Goal: Information Seeking & Learning: Learn about a topic

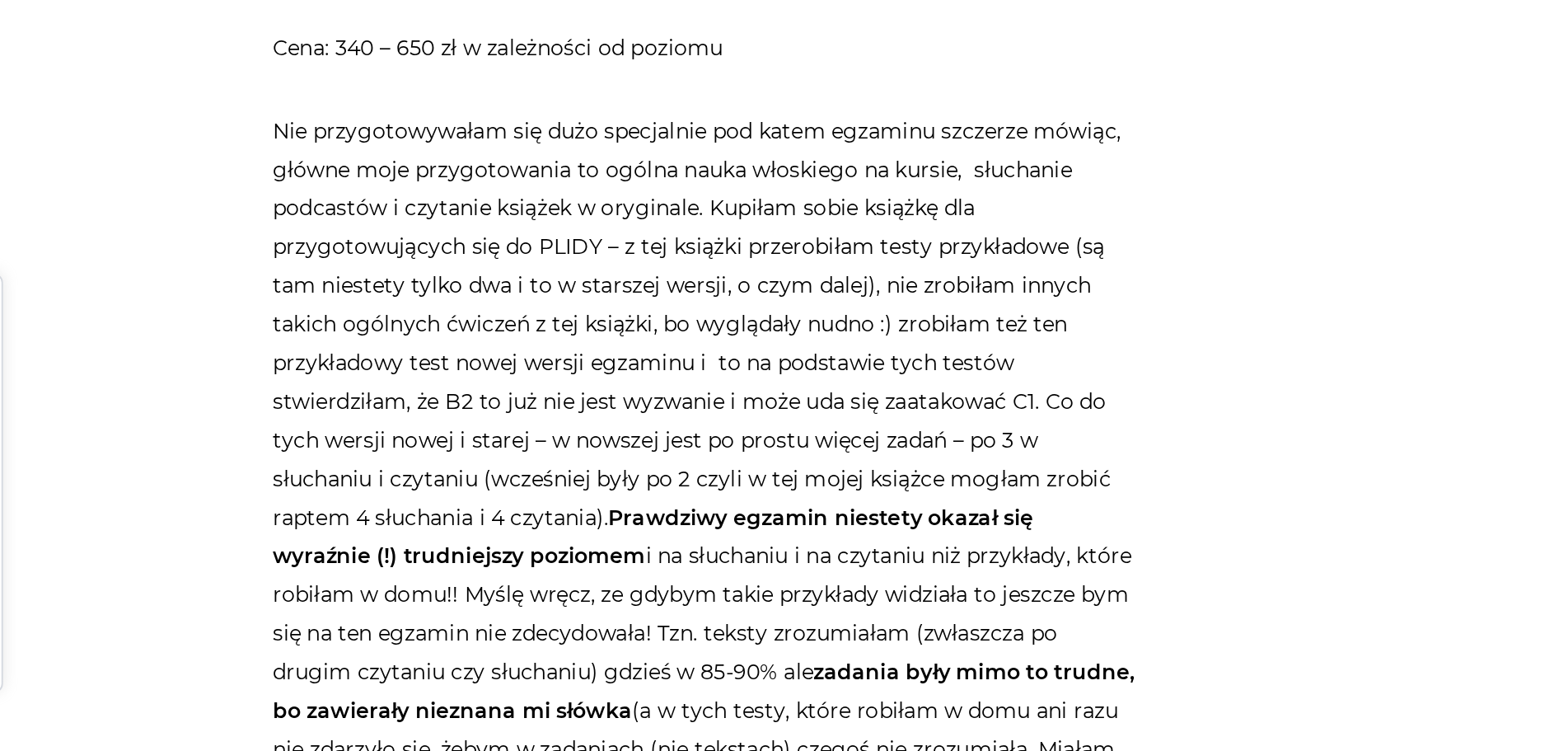
scroll to position [3090, 0]
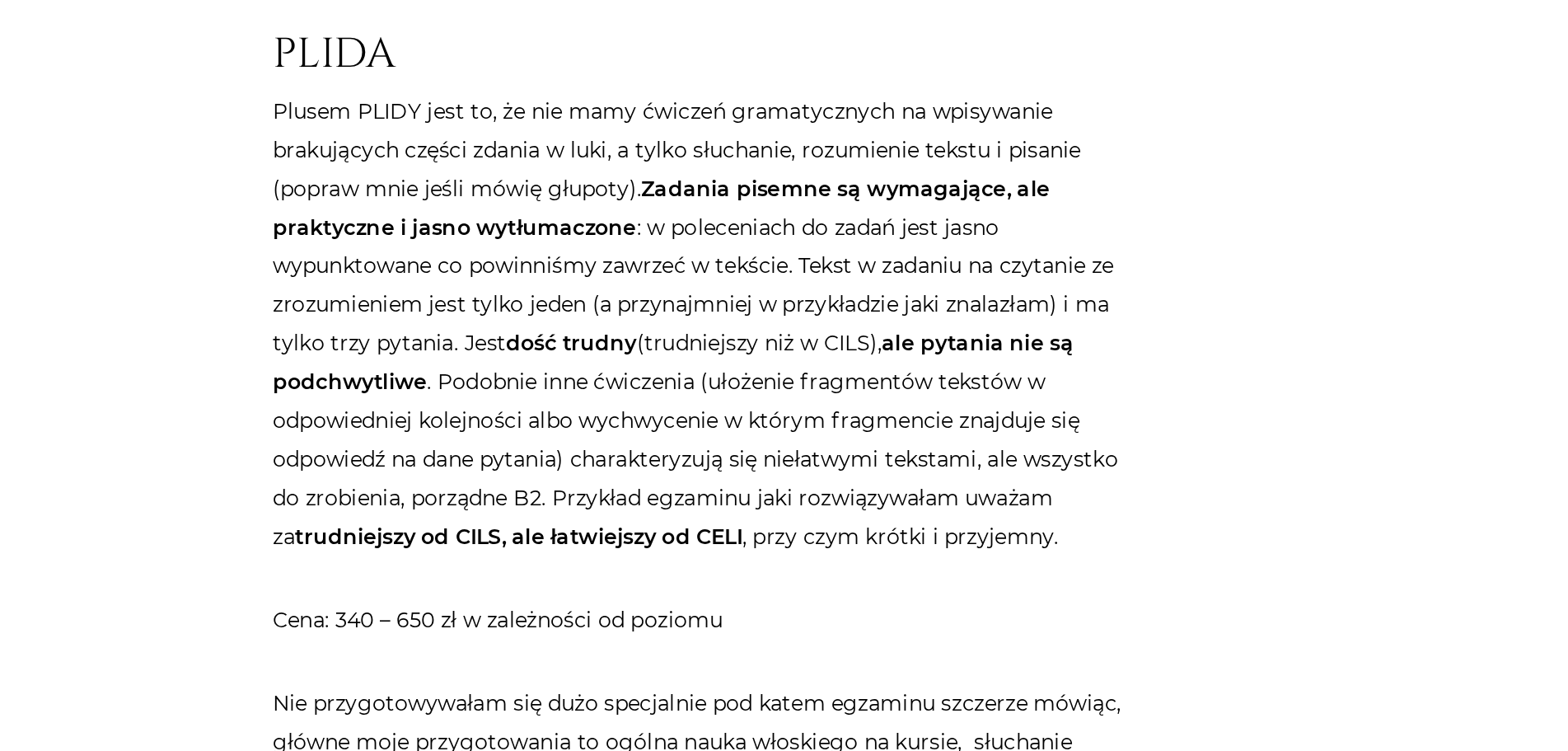
drag, startPoint x: 1006, startPoint y: 232, endPoint x: 962, endPoint y: 83, distance: 155.4
click at [962, 83] on p "Plusem PLIDY jest to, że nie mamy ćwiczeń gramatycznych na wpisywanie brakujący…" at bounding box center [785, 195] width 478 height 257
click at [999, 77] on p "Plusem PLIDY jest to, że nie mamy ćwiczeń gramatycznych na wpisywanie brakujący…" at bounding box center [785, 195] width 478 height 257
click at [652, 164] on p "Plusem PLIDY jest to, że nie mamy ćwiczeń gramatycznych na wpisywanie brakujący…" at bounding box center [785, 195] width 478 height 257
click at [612, 120] on strong "Zadania pisemne są wymagające, ale praktyczne i jasno wytłumaczone" at bounding box center [761, 130] width 431 height 37
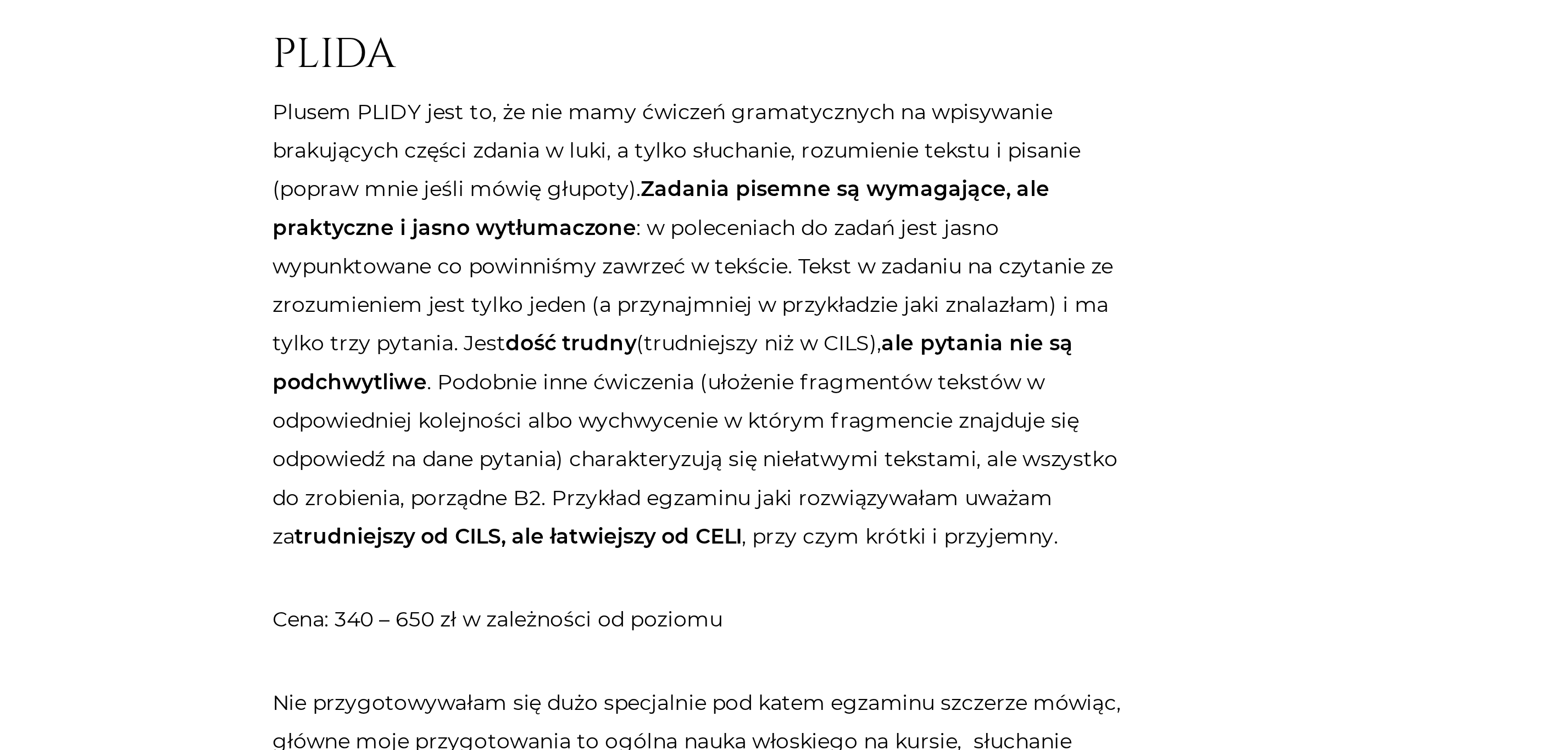
scroll to position [0, 0]
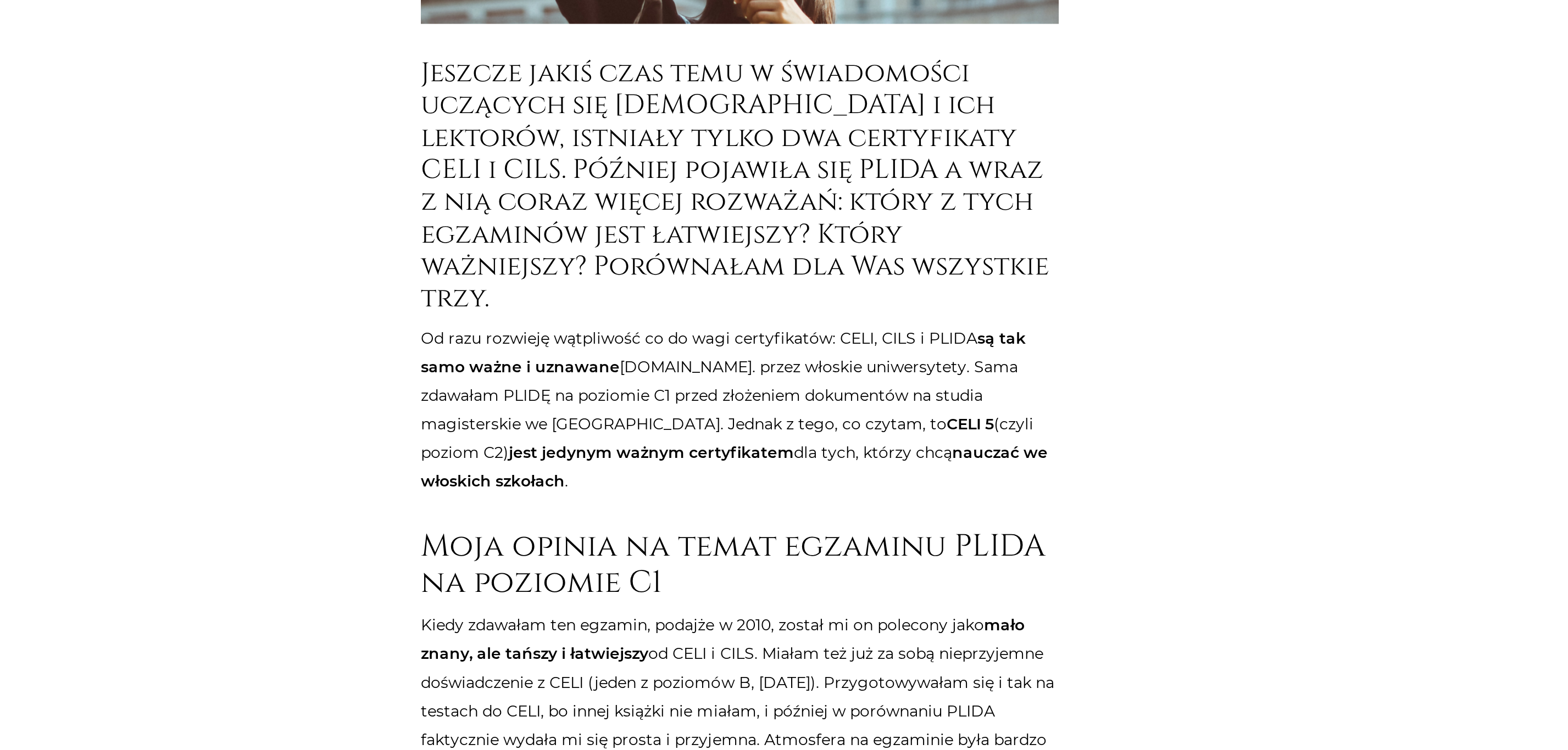
scroll to position [62, 0]
